Goal: Information Seeking & Learning: Learn about a topic

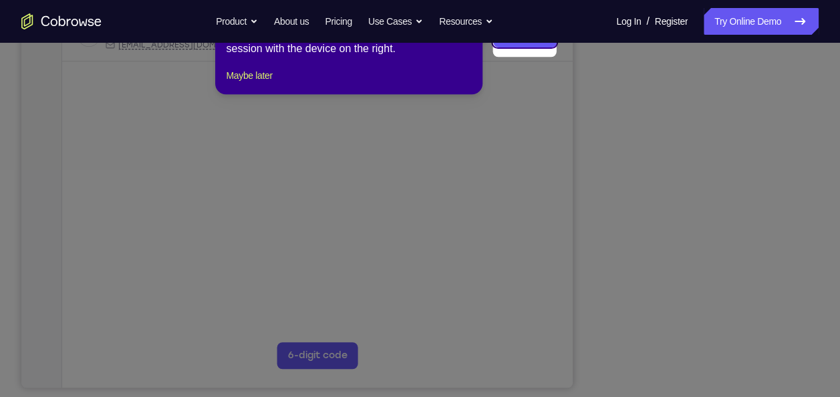
scroll to position [239, 0]
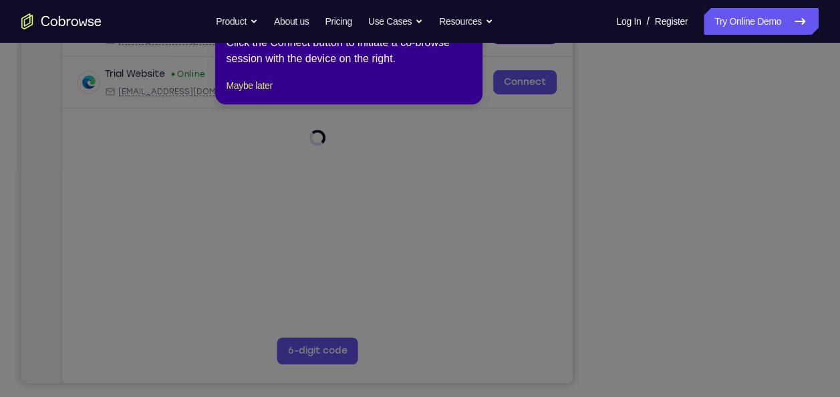
click at [594, 124] on icon at bounding box center [425, 198] width 850 height 397
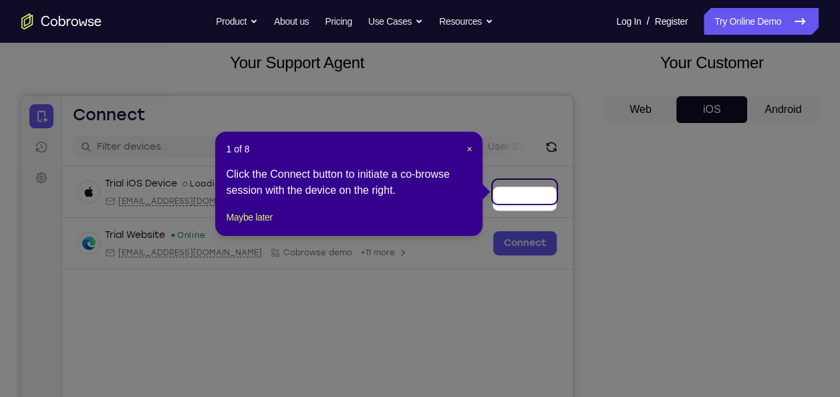
scroll to position [70, 0]
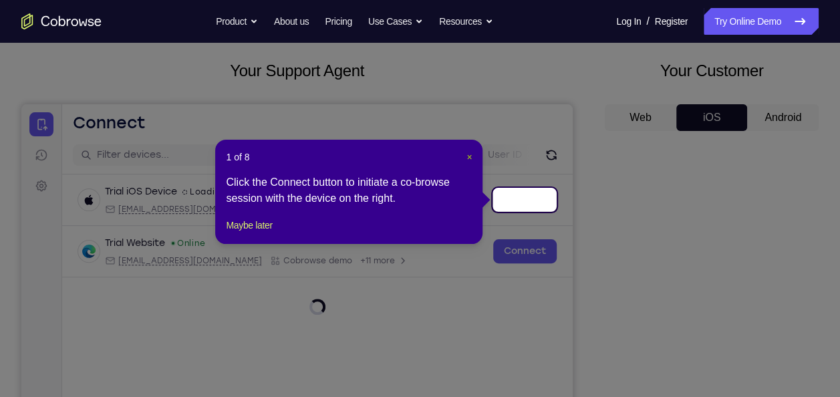
drag, startPoint x: 471, startPoint y: 154, endPoint x: 511, endPoint y: 57, distance: 105.2
click at [471, 154] on span "×" at bounding box center [469, 157] width 5 height 11
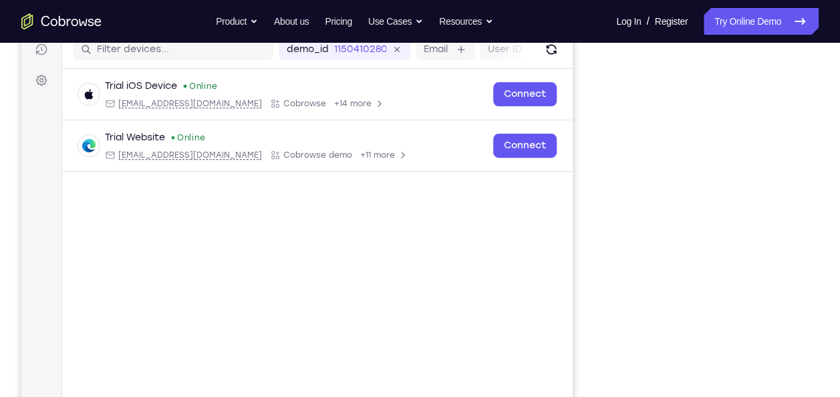
scroll to position [174, 0]
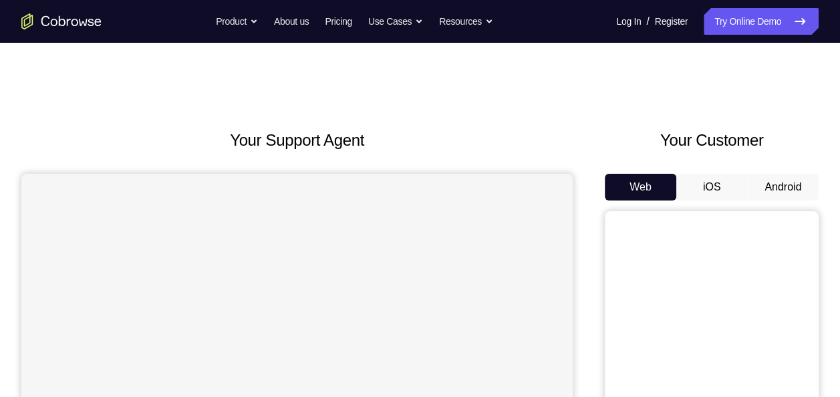
click at [713, 185] on button "iOS" at bounding box center [713, 187] width 72 height 27
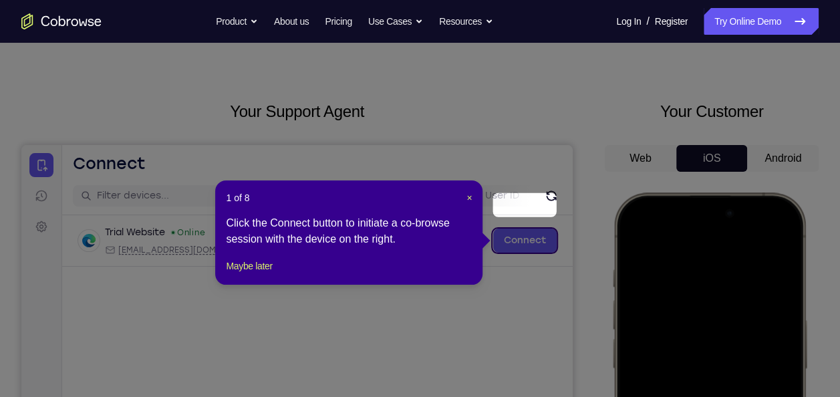
scroll to position [67, 0]
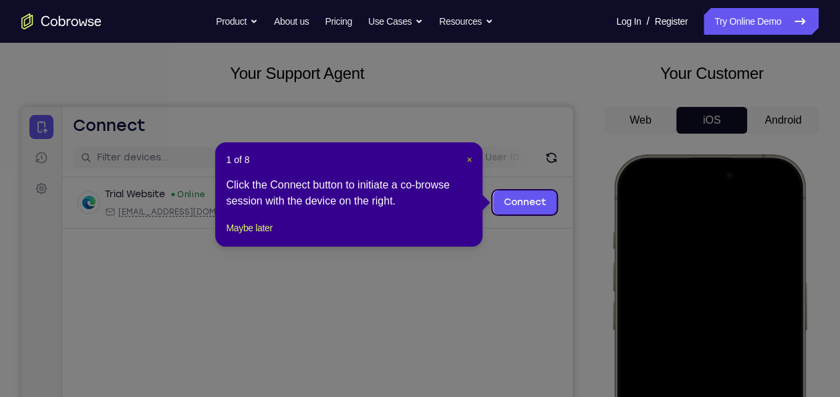
click at [470, 158] on span "×" at bounding box center [469, 159] width 5 height 11
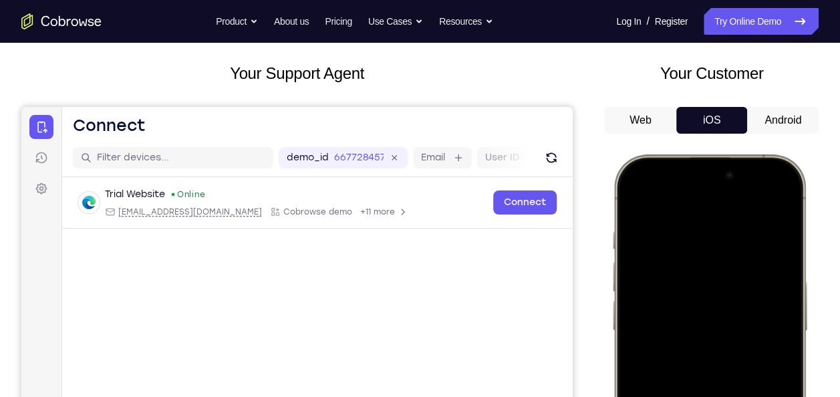
scroll to position [199, 0]
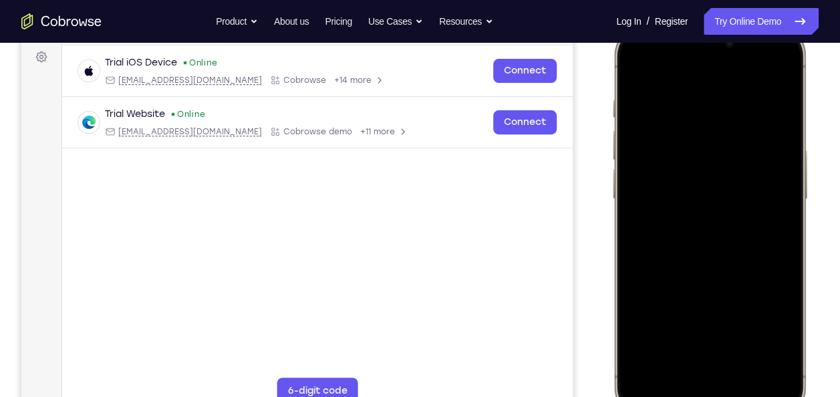
click at [745, 169] on div at bounding box center [710, 221] width 176 height 382
click at [692, 253] on div at bounding box center [710, 221] width 176 height 382
click at [685, 390] on div at bounding box center [710, 221] width 176 height 382
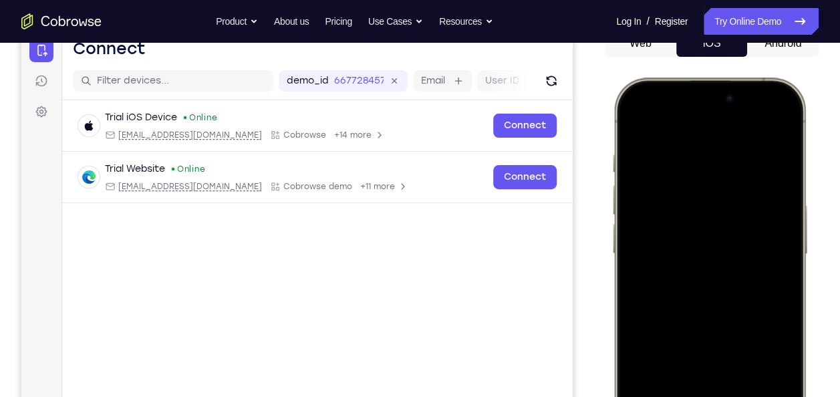
scroll to position [204, 0]
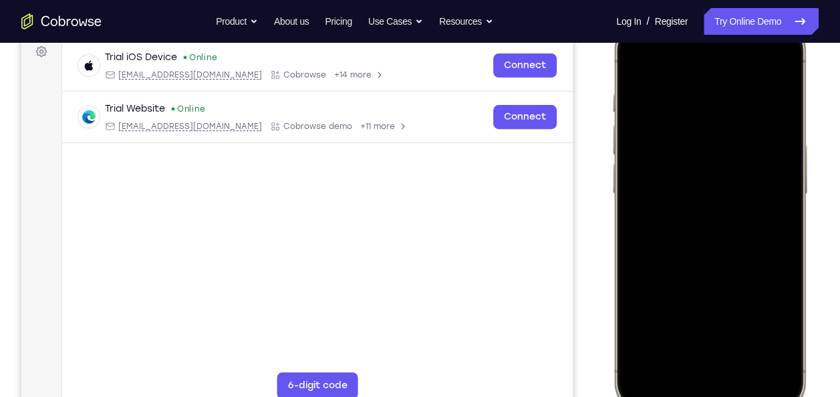
click at [659, 362] on div at bounding box center [710, 216] width 176 height 382
click at [679, 112] on div at bounding box center [710, 216] width 176 height 382
click at [641, 154] on div at bounding box center [710, 216] width 176 height 382
click at [690, 237] on div at bounding box center [710, 216] width 176 height 382
click at [669, 154] on div at bounding box center [710, 216] width 176 height 382
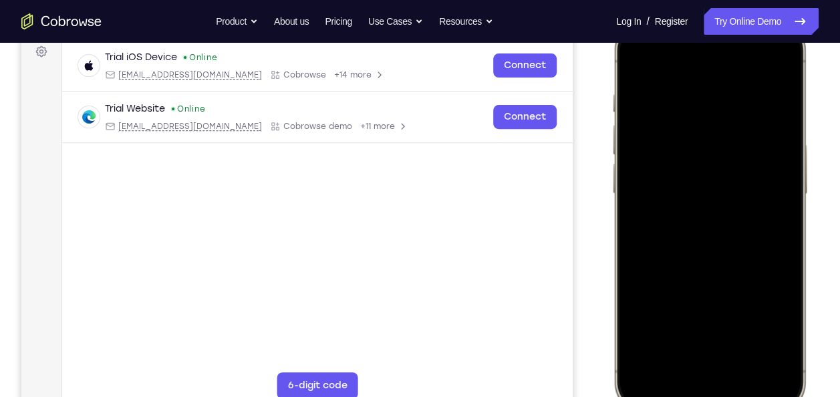
click at [674, 194] on div at bounding box center [710, 216] width 176 height 382
click at [697, 224] on div at bounding box center [710, 216] width 176 height 382
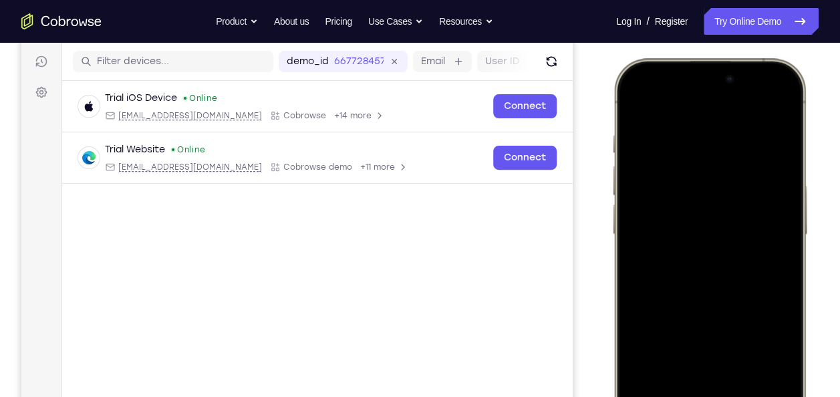
scroll to position [161, 0]
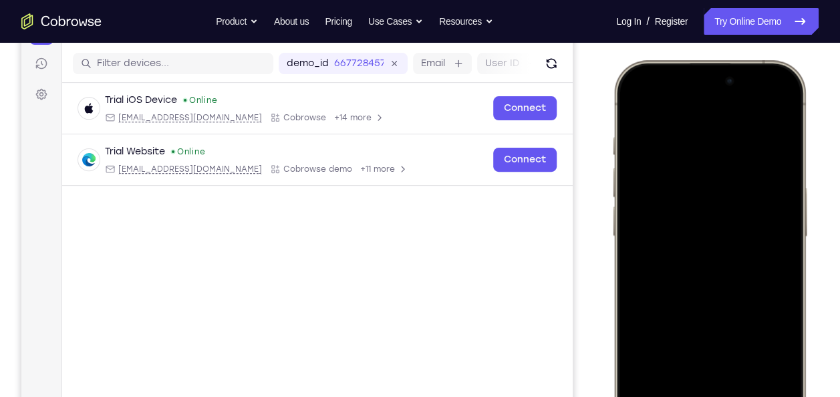
drag, startPoint x: 703, startPoint y: 189, endPoint x: 760, endPoint y: 388, distance: 207.2
click at [760, 388] on div at bounding box center [710, 259] width 176 height 382
click at [777, 129] on div at bounding box center [710, 259] width 176 height 382
click at [784, 121] on div at bounding box center [710, 259] width 176 height 382
drag, startPoint x: 725, startPoint y: 258, endPoint x: 675, endPoint y: 392, distance: 143.7
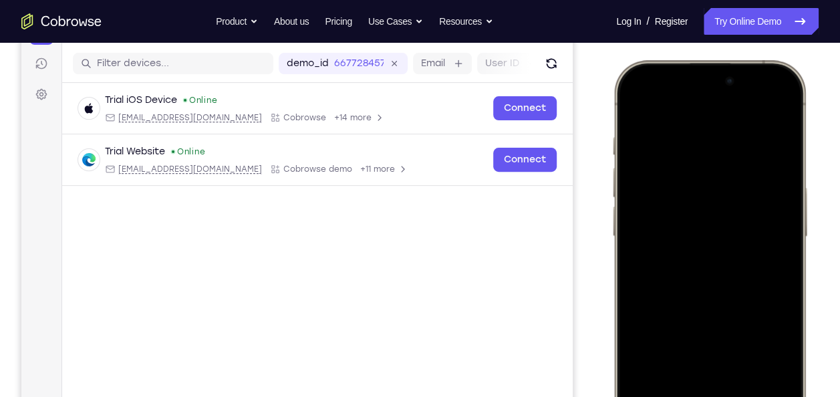
click at [675, 392] on div at bounding box center [710, 259] width 176 height 382
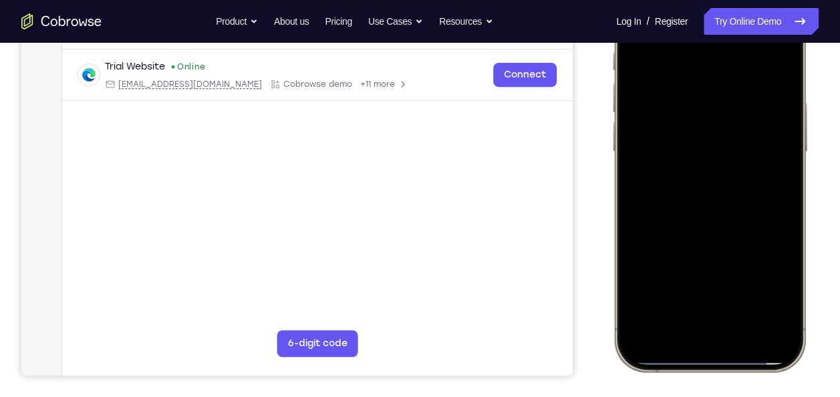
scroll to position [245, 0]
drag, startPoint x: 772, startPoint y: 102, endPoint x: 800, endPoint y: 267, distance: 167.6
click at [800, 267] on div at bounding box center [710, 174] width 197 height 397
click at [743, 297] on div at bounding box center [710, 174] width 176 height 382
click at [743, 296] on div at bounding box center [710, 174] width 176 height 382
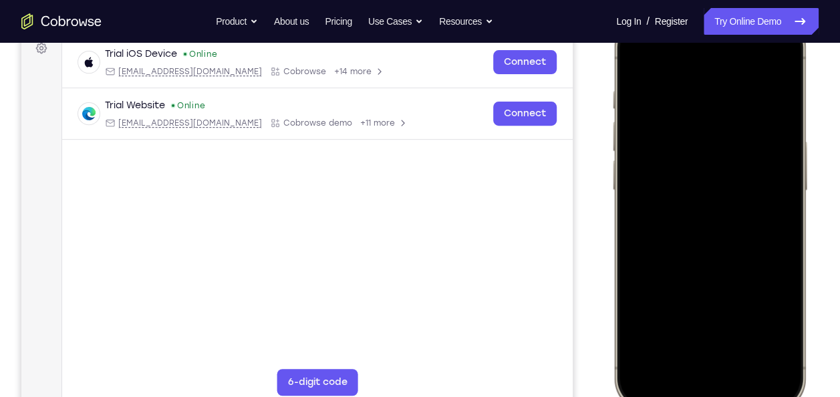
scroll to position [192, 0]
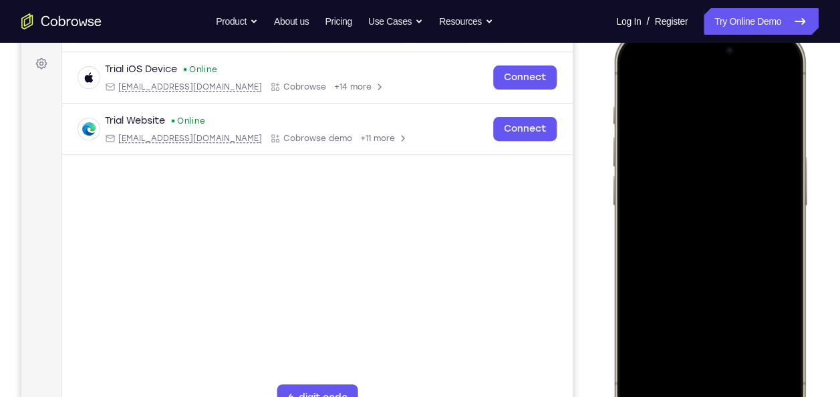
click at [629, 78] on div at bounding box center [710, 228] width 176 height 382
click at [719, 191] on div at bounding box center [710, 228] width 176 height 382
click at [637, 76] on div at bounding box center [710, 228] width 176 height 382
drag, startPoint x: 683, startPoint y: 167, endPoint x: 701, endPoint y: 372, distance: 205.3
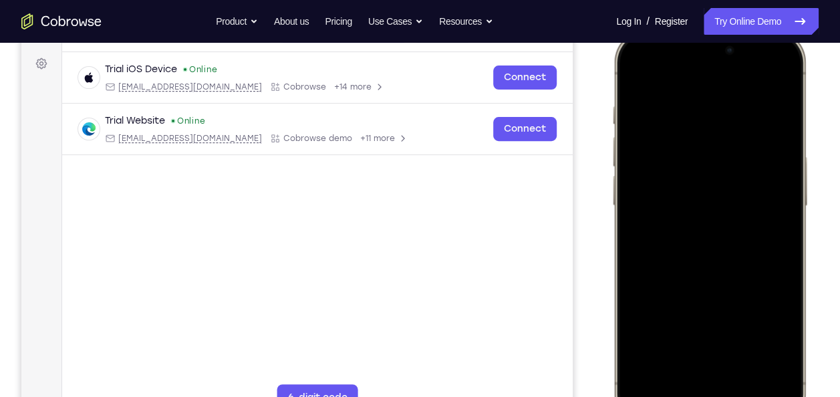
click at [701, 372] on div at bounding box center [710, 228] width 176 height 382
drag, startPoint x: 692, startPoint y: 214, endPoint x: 691, endPoint y: 146, distance: 67.5
click at [691, 146] on div at bounding box center [710, 228] width 176 height 382
click at [787, 227] on div at bounding box center [710, 228] width 176 height 382
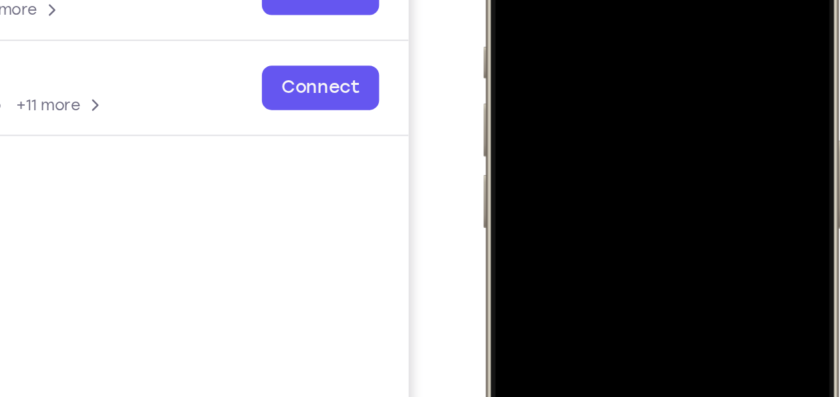
drag, startPoint x: 617, startPoint y: 88, endPoint x: 612, endPoint y: 68, distance: 21.2
click at [612, 68] on div at bounding box center [578, 102] width 176 height 382
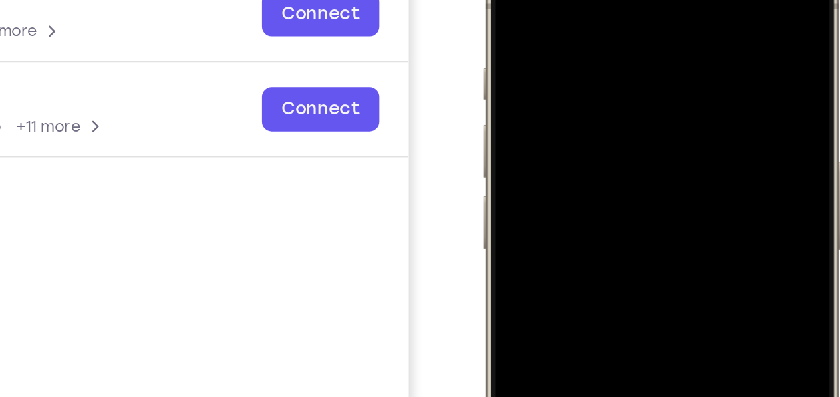
drag, startPoint x: 517, startPoint y: 14, endPoint x: 506, endPoint y: -46, distance: 61.2
click at [506, 0] on div at bounding box center [578, 123] width 176 height 382
drag, startPoint x: 531, startPoint y: 64, endPoint x: 502, endPoint y: -20, distance: 88.4
click at [502, 0] on div at bounding box center [578, 123] width 176 height 382
drag, startPoint x: 513, startPoint y: 70, endPoint x: 489, endPoint y: -26, distance: 99.2
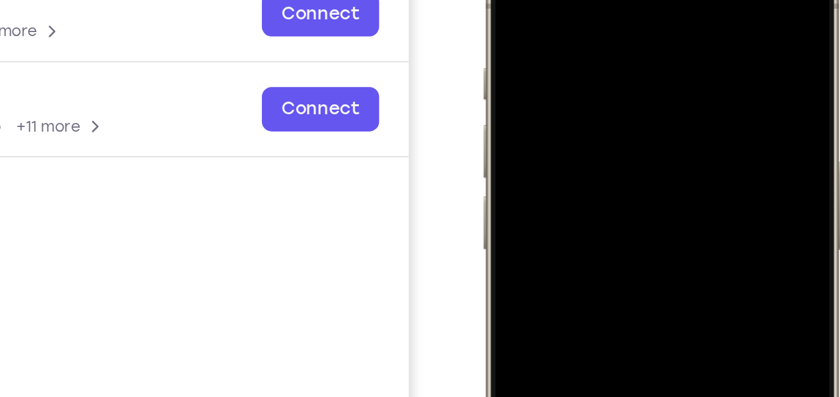
click at [489, 0] on div at bounding box center [578, 123] width 197 height 397
drag, startPoint x: 520, startPoint y: 90, endPoint x: 491, endPoint y: -62, distance: 153.9
click at [491, 0] on div at bounding box center [578, 123] width 197 height 397
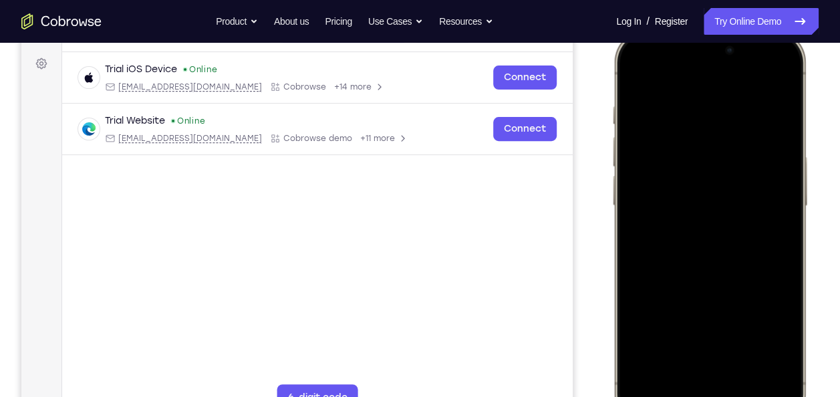
click at [703, 225] on div at bounding box center [710, 228] width 176 height 382
drag, startPoint x: 703, startPoint y: 225, endPoint x: 704, endPoint y: 181, distance: 44.1
click at [704, 181] on div at bounding box center [710, 228] width 176 height 382
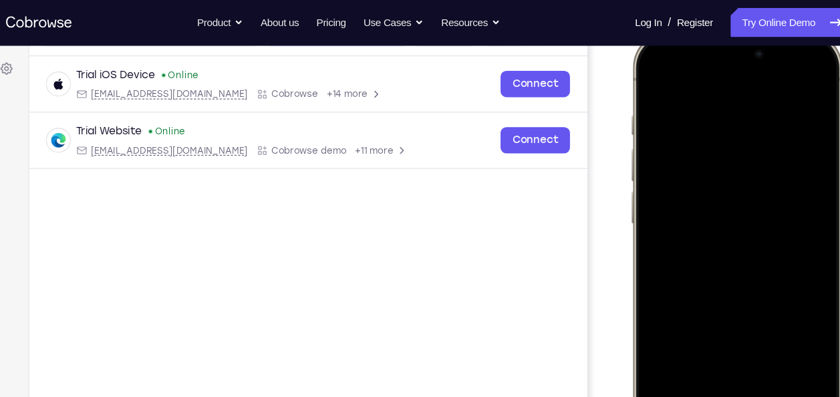
drag, startPoint x: 718, startPoint y: 247, endPoint x: 700, endPoint y: 60, distance: 188.7
click at [700, 60] on div at bounding box center [728, 229] width 176 height 382
drag, startPoint x: 704, startPoint y: 187, endPoint x: 687, endPoint y: 53, distance: 134.1
click at [687, 53] on div at bounding box center [728, 229] width 176 height 382
drag, startPoint x: 688, startPoint y: 160, endPoint x: 679, endPoint y: 126, distance: 35.2
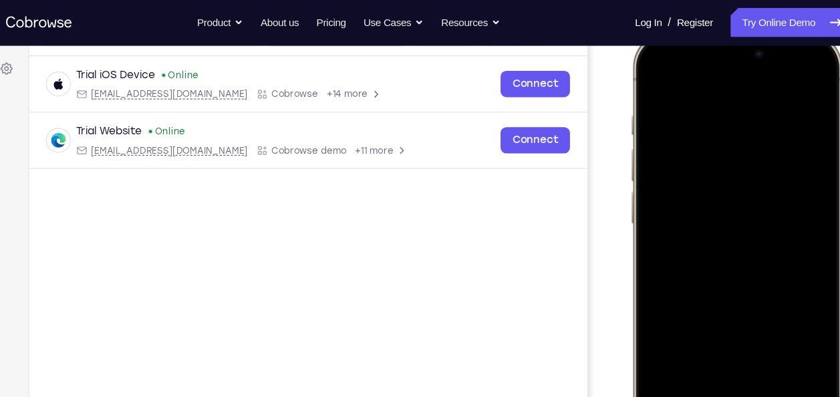
click at [679, 126] on div at bounding box center [728, 229] width 176 height 382
click at [809, 193] on div at bounding box center [728, 229] width 176 height 382
click at [809, 190] on div at bounding box center [728, 229] width 176 height 382
drag, startPoint x: 723, startPoint y: 220, endPoint x: 713, endPoint y: 127, distance: 93.4
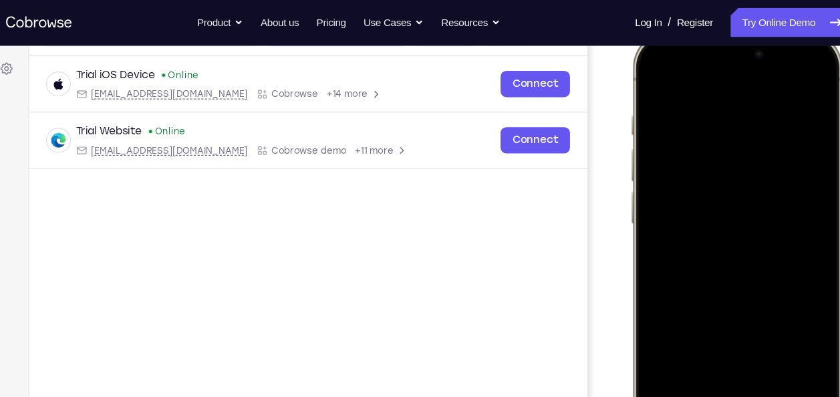
click at [713, 127] on div at bounding box center [728, 229] width 176 height 382
click at [772, 258] on div at bounding box center [728, 229] width 176 height 382
drag, startPoint x: 759, startPoint y: 115, endPoint x: 752, endPoint y: 219, distance: 104.5
click at [752, 219] on div at bounding box center [728, 229] width 176 height 382
click at [742, 225] on div at bounding box center [728, 229] width 176 height 382
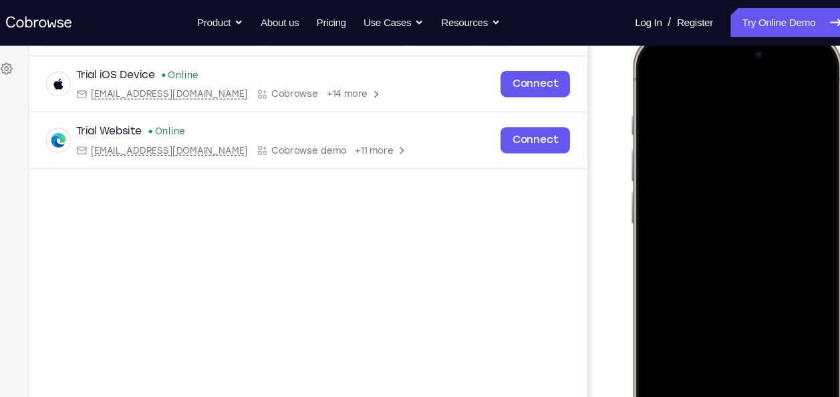
click at [751, 312] on div at bounding box center [728, 229] width 176 height 382
drag, startPoint x: 767, startPoint y: 180, endPoint x: 630, endPoint y: 201, distance: 138.1
click at [630, 201] on div at bounding box center [728, 229] width 197 height 397
click at [806, 275] on div at bounding box center [728, 229] width 176 height 382
click at [801, 283] on div at bounding box center [728, 229] width 176 height 382
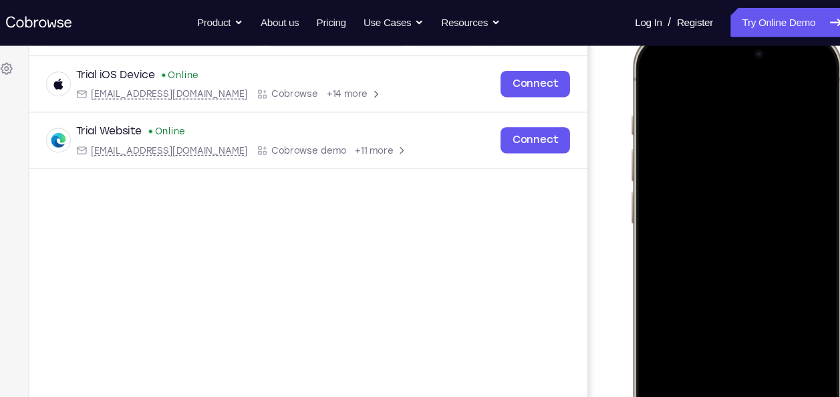
drag, startPoint x: 802, startPoint y: 282, endPoint x: 813, endPoint y: 272, distance: 15.2
click at [813, 272] on div at bounding box center [728, 229] width 176 height 382
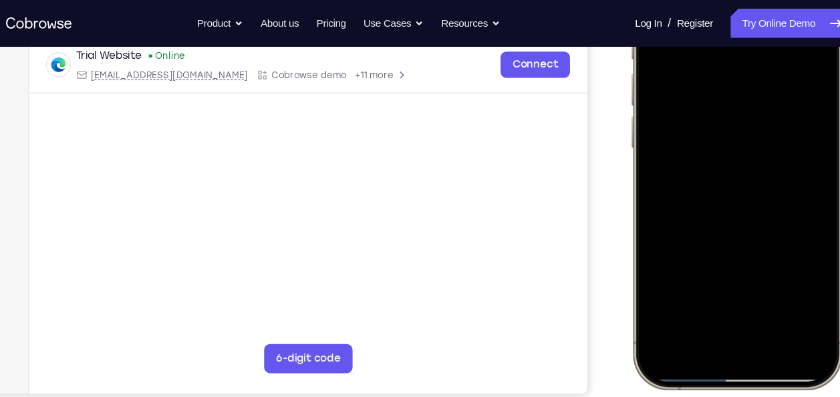
scroll to position [261, 0]
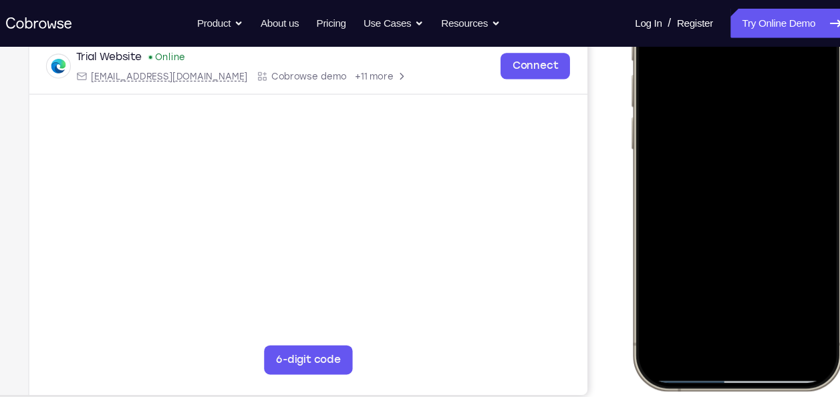
drag, startPoint x: 746, startPoint y: 148, endPoint x: 725, endPoint y: 124, distance: 32.2
click at [725, 124] on div at bounding box center [728, 156] width 176 height 382
click at [646, 298] on div at bounding box center [728, 156] width 176 height 382
drag, startPoint x: 723, startPoint y: 211, endPoint x: 729, endPoint y: 109, distance: 101.8
click at [729, 109] on div at bounding box center [728, 156] width 176 height 382
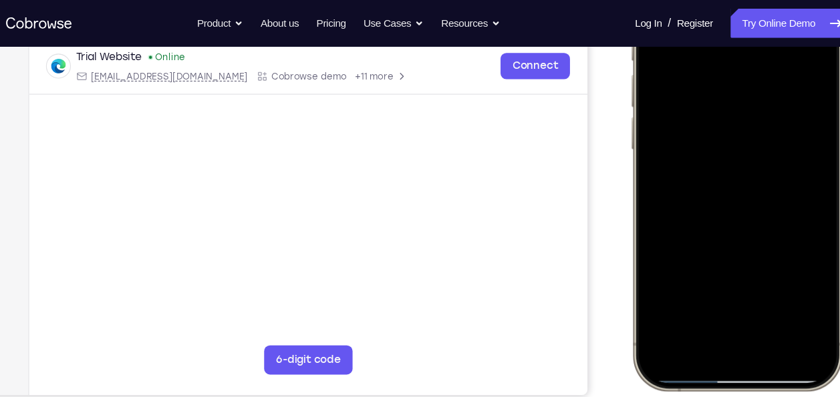
drag, startPoint x: 718, startPoint y: 191, endPoint x: 711, endPoint y: 285, distance: 94.5
click at [711, 285] on div at bounding box center [728, 156] width 176 height 382
drag, startPoint x: 751, startPoint y: 122, endPoint x: 735, endPoint y: 39, distance: 83.7
click at [735, 39] on div at bounding box center [728, 156] width 176 height 382
drag, startPoint x: 736, startPoint y: 147, endPoint x: 704, endPoint y: 31, distance: 120.7
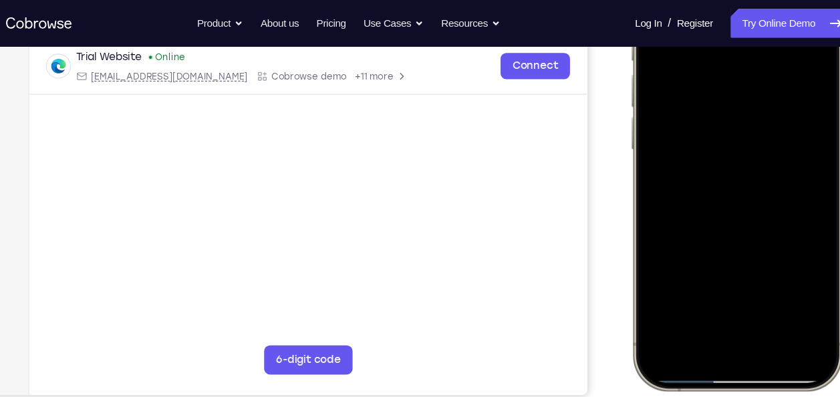
click at [704, 31] on div at bounding box center [728, 156] width 176 height 382
drag, startPoint x: 699, startPoint y: 143, endPoint x: 683, endPoint y: 28, distance: 116.2
click at [683, 28] on div at bounding box center [728, 156] width 176 height 382
